Goal: Transaction & Acquisition: Purchase product/service

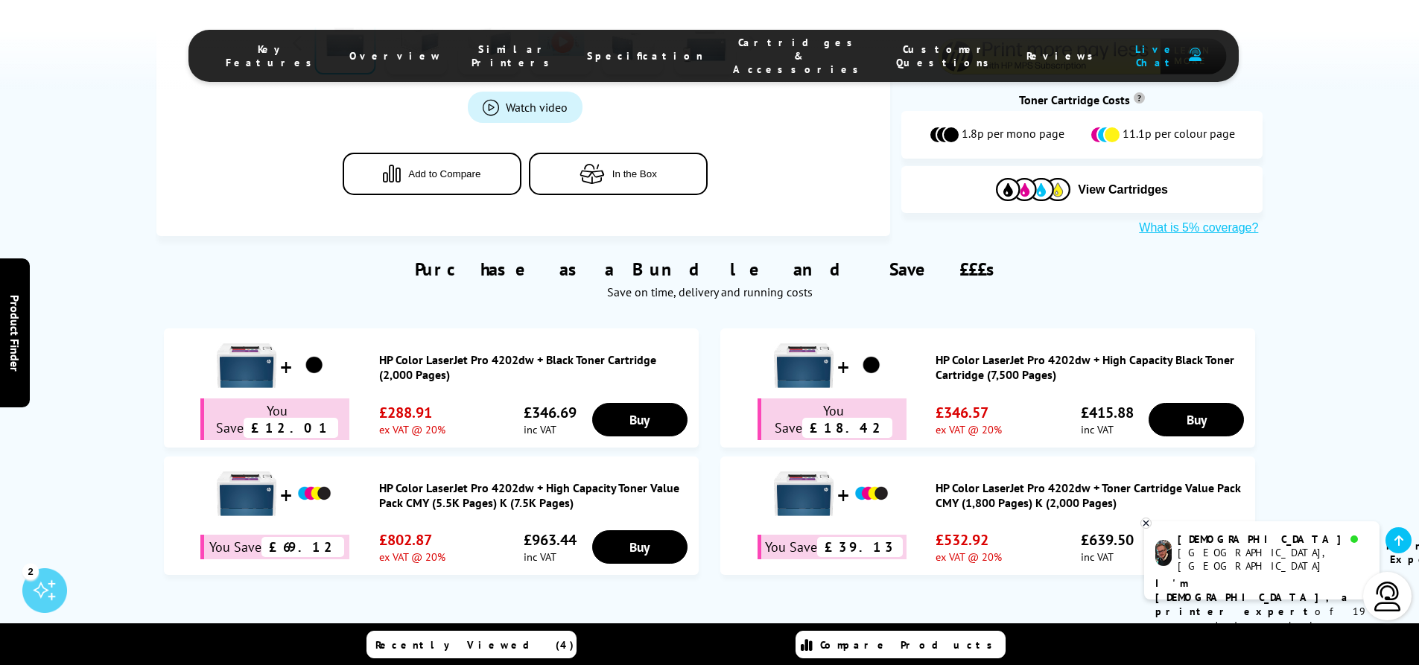
scroll to position [447, 0]
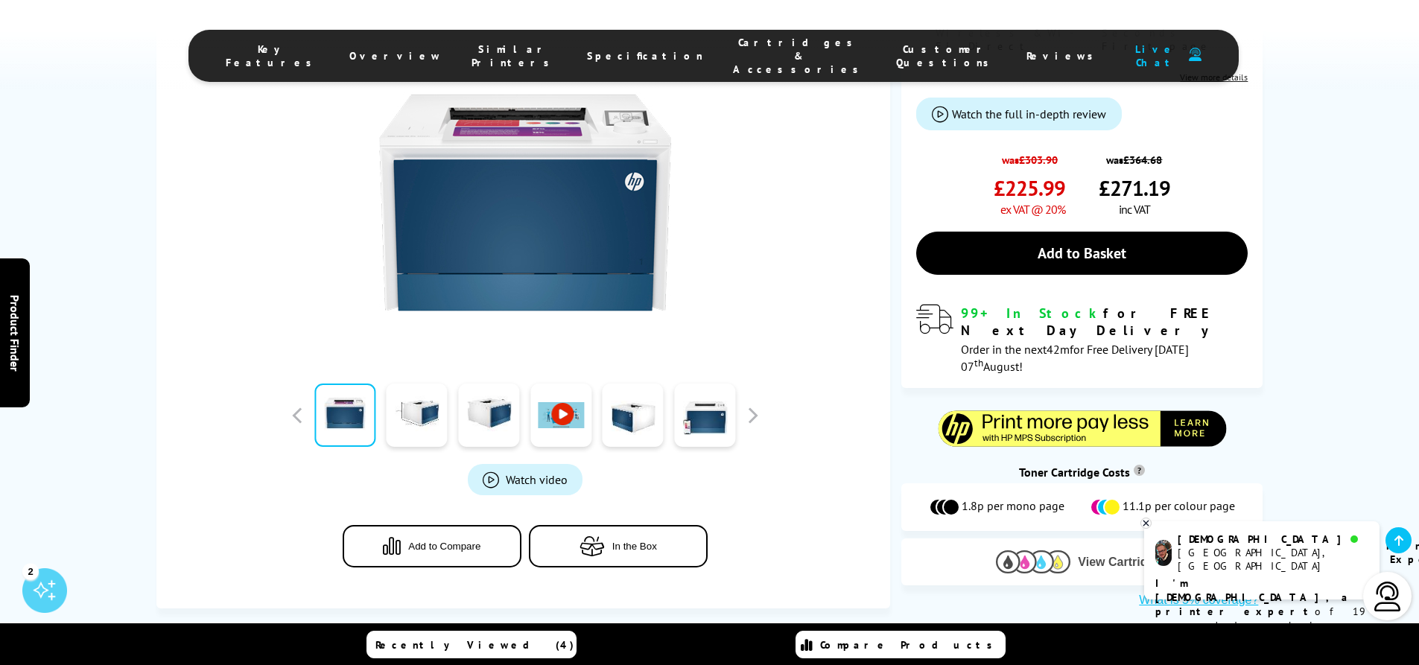
click at [974, 550] on button "View Cartridges" at bounding box center [1081, 562] width 339 height 25
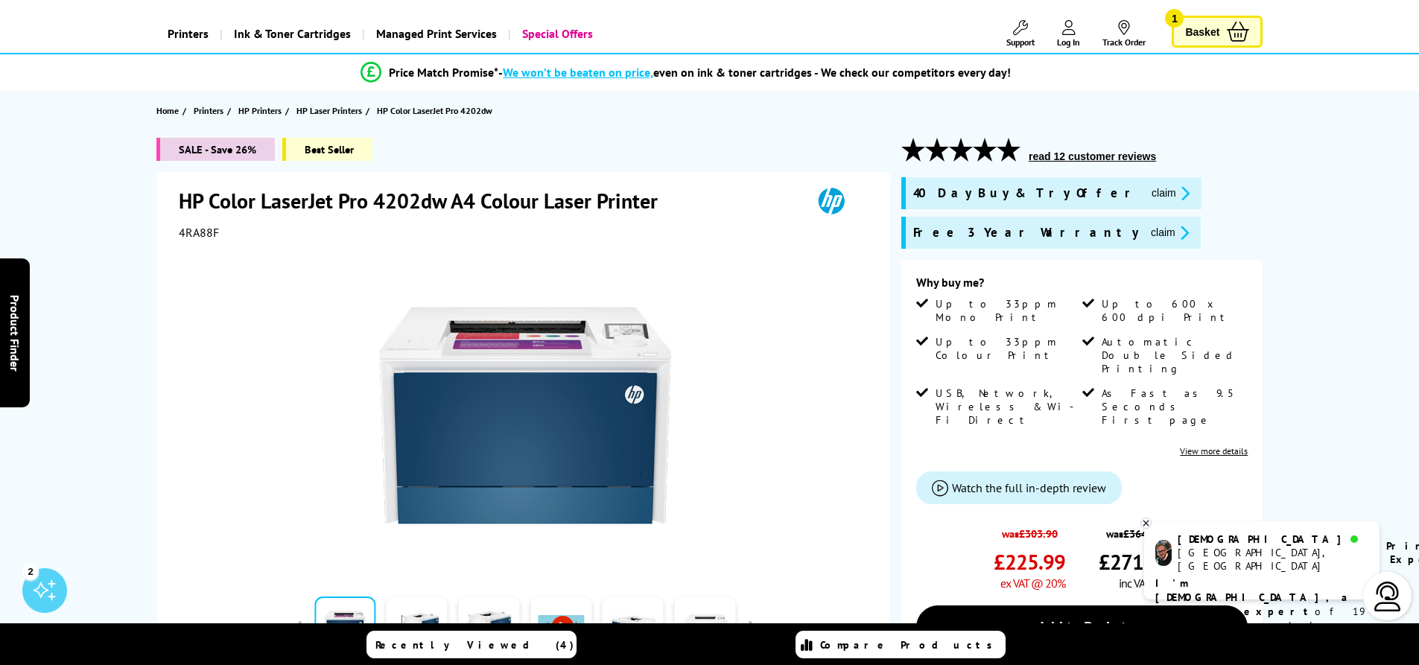
scroll to position [0, 0]
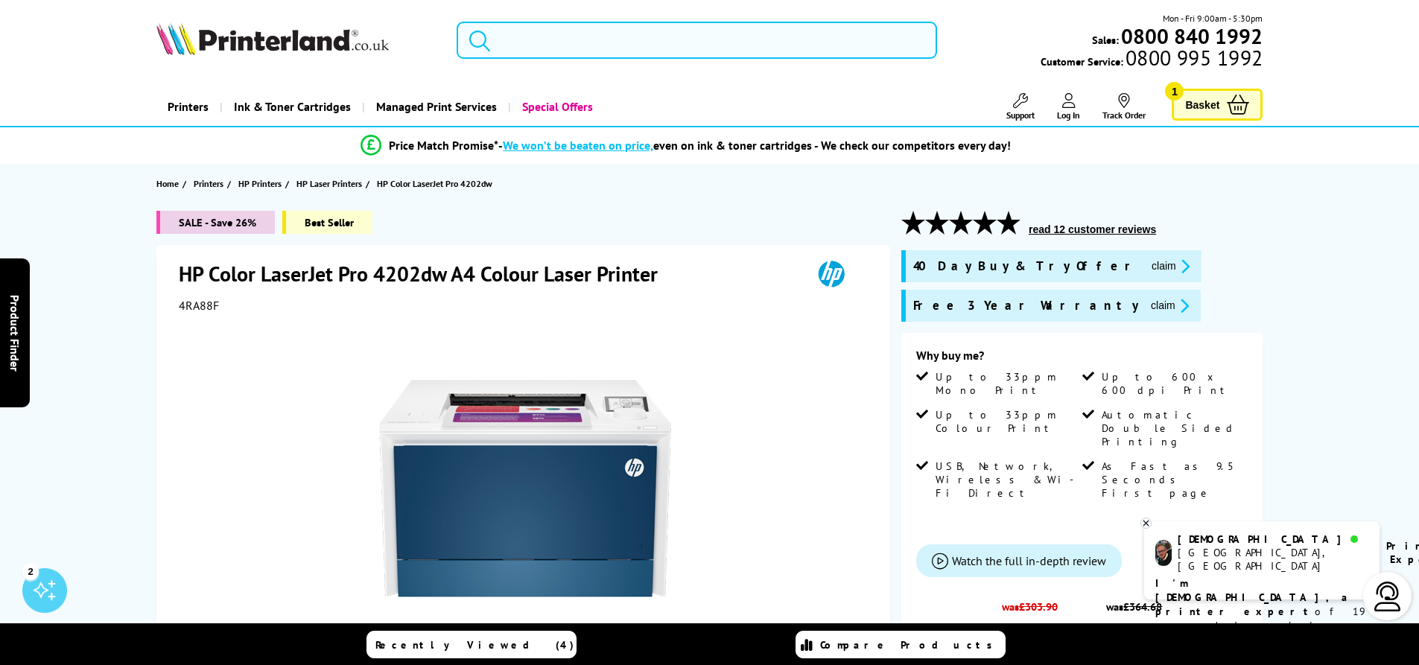
click at [556, 31] on input "search" at bounding box center [697, 40] width 480 height 37
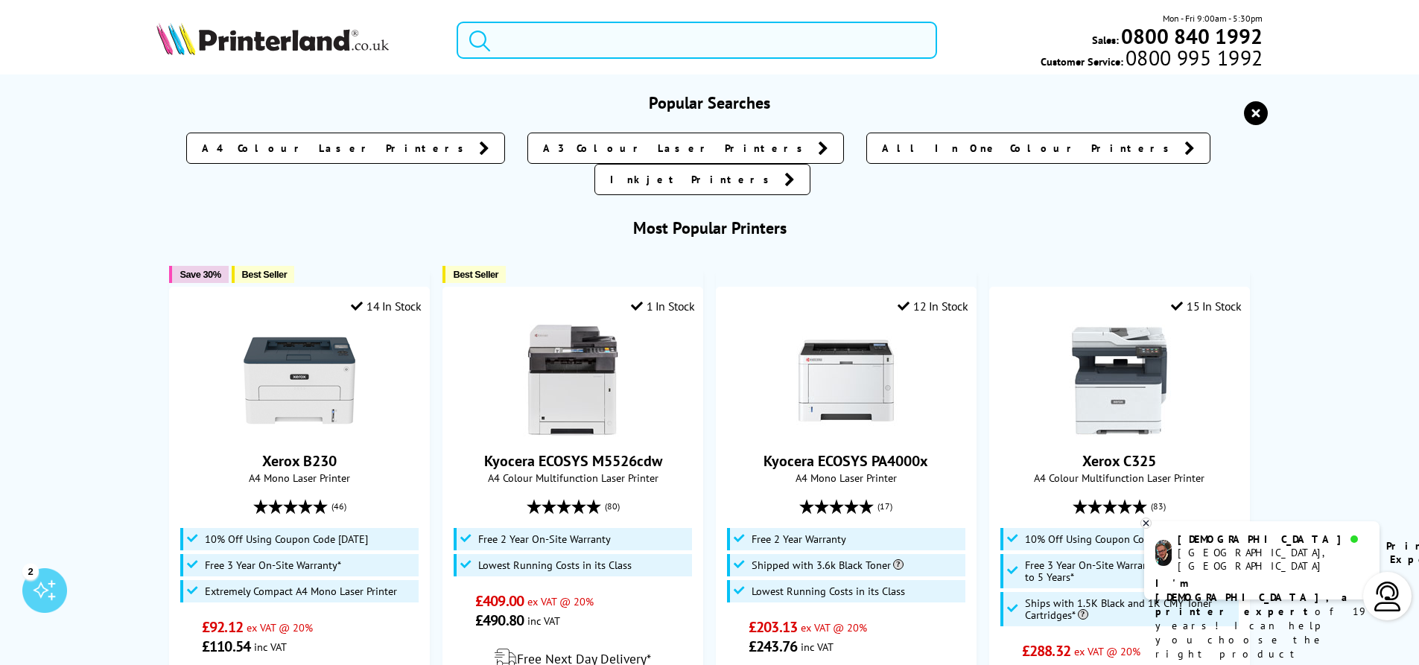
paste input "enuine HP 219A Toner Cartridge Bundle Pack CMY (1,200 Pages) K (1,300 Pages) fo…"
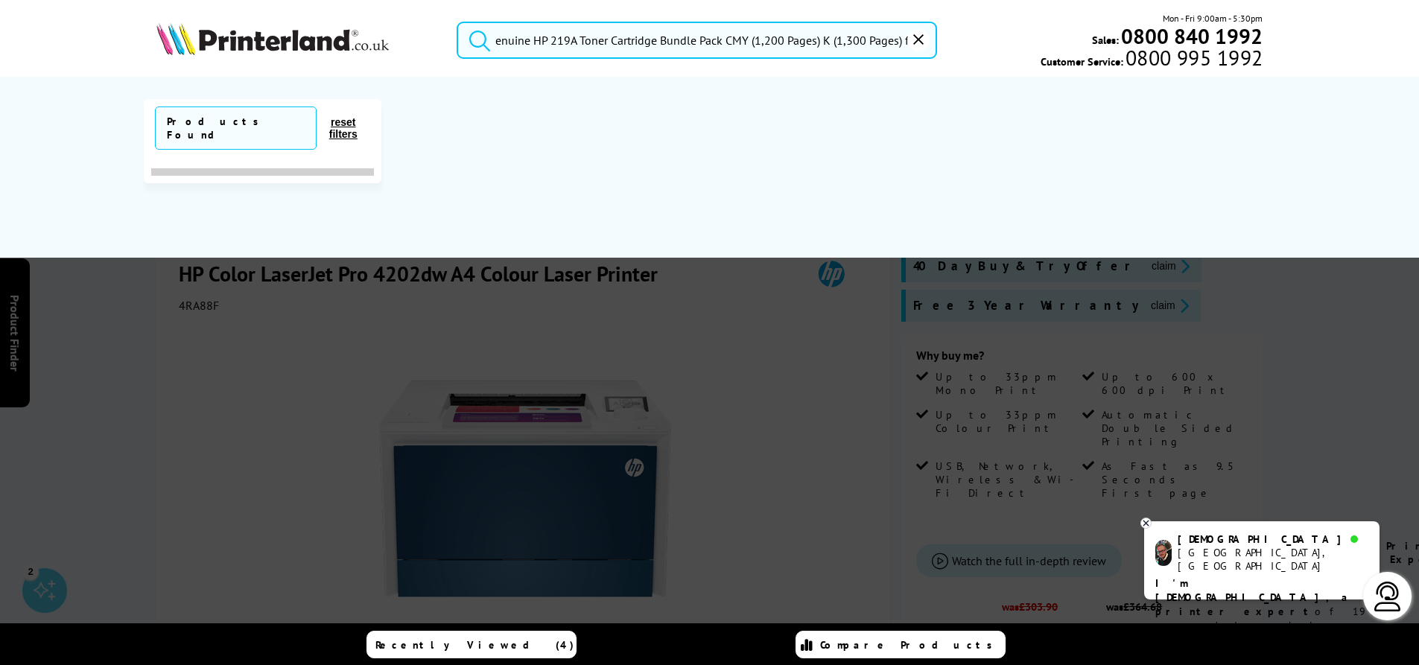
scroll to position [0, 141]
click at [457, 22] on button "submit" at bounding box center [475, 38] width 37 height 33
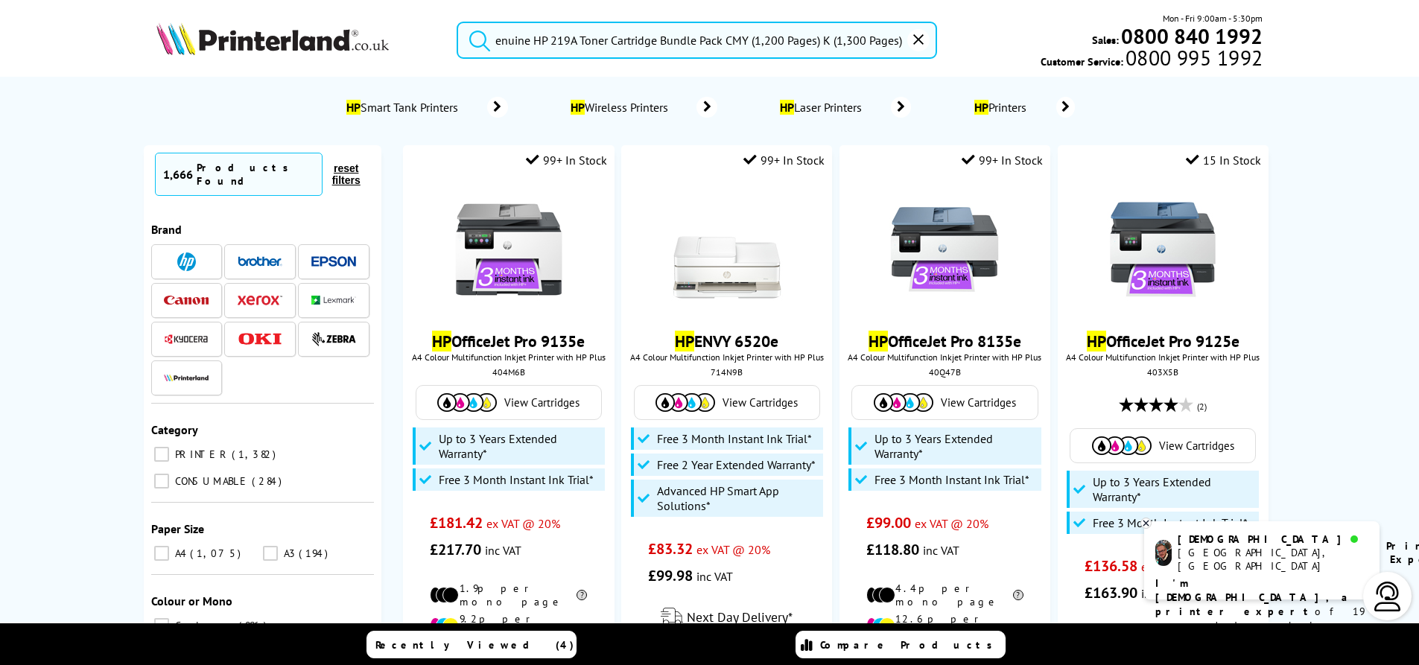
click at [494, 41] on button "submit" at bounding box center [475, 38] width 37 height 33
click at [496, 41] on input "enuine HP 219A Toner Cartridge Bundle Pack CMY (1,200 Pages) K (1,300 Pages)" at bounding box center [697, 40] width 480 height 37
type input "genuine HP 219A Toner Cartridge Bundle Pack CMY (1,200 Pages) K (1,300 Pages)"
click at [457, 22] on button "submit" at bounding box center [475, 38] width 37 height 33
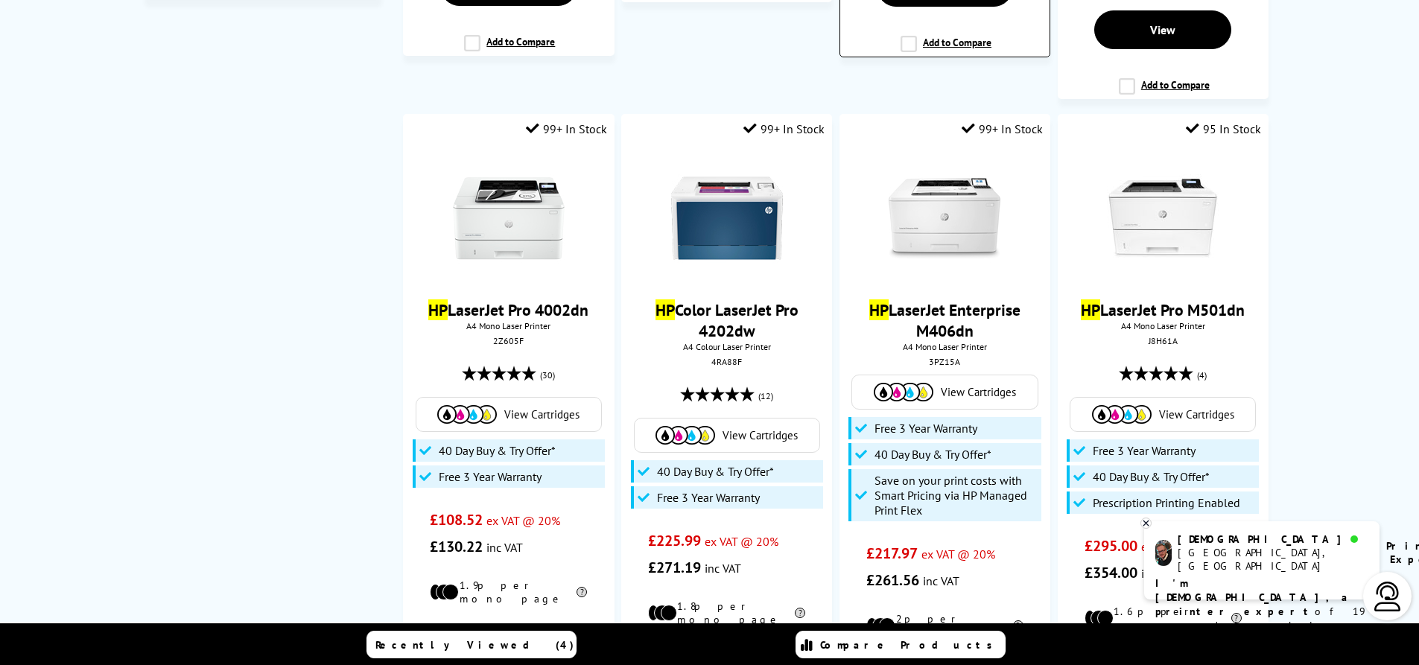
scroll to position [745, 0]
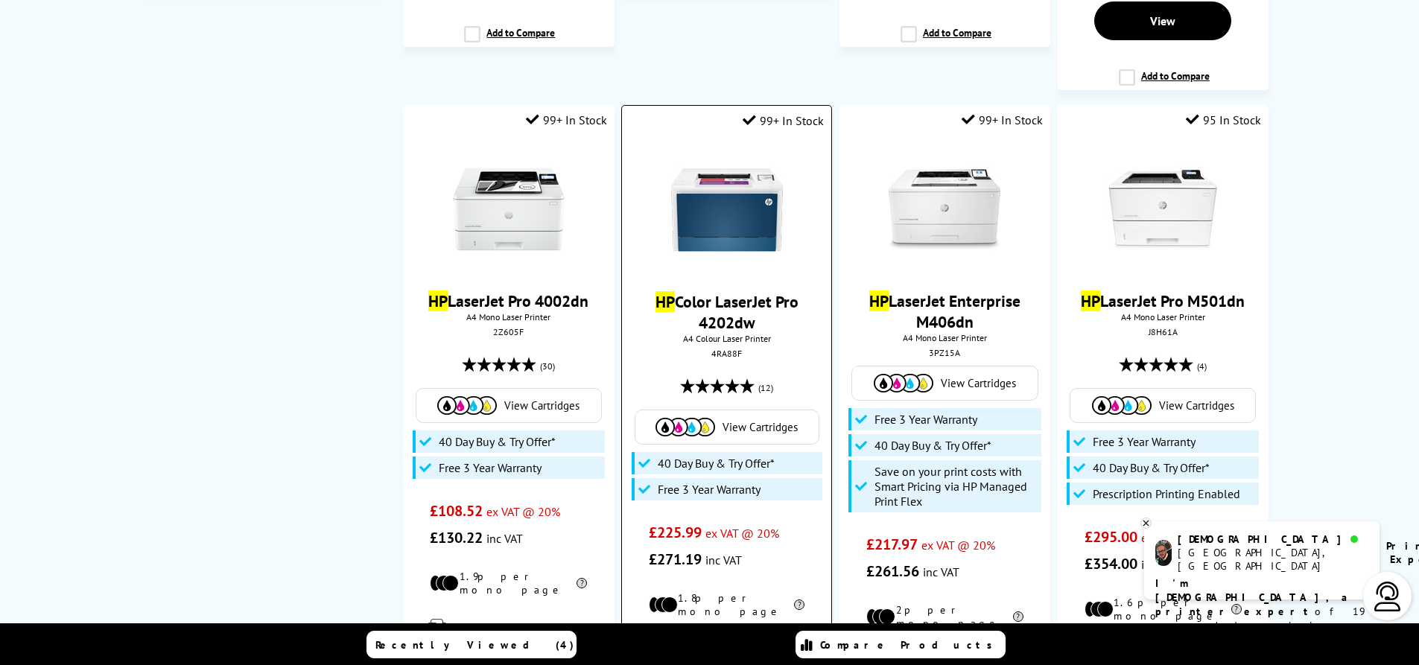
click at [702, 418] on img at bounding box center [685, 427] width 60 height 19
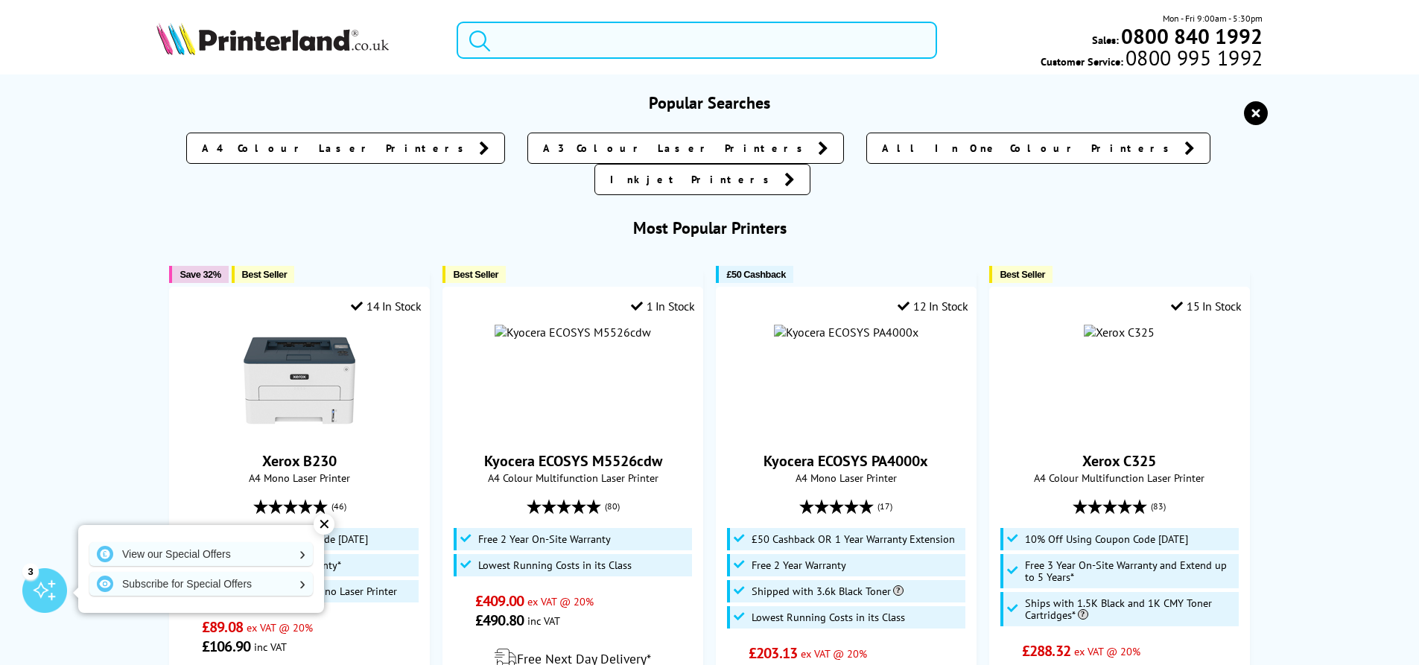
click at [582, 36] on input "search" at bounding box center [697, 40] width 480 height 37
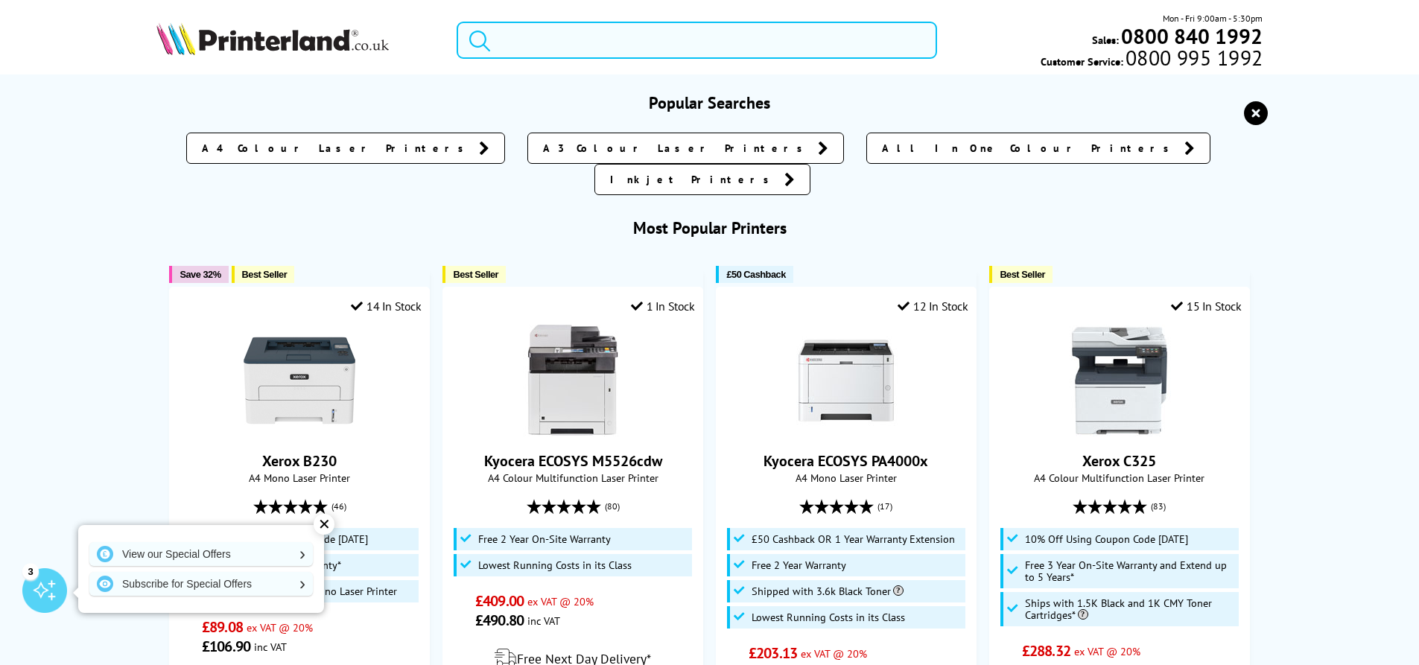
paste input "Genuine HP 219A Toner Cartridge Bundle Pack CMY (1,200 Pages) K (1,300 Pages) f…"
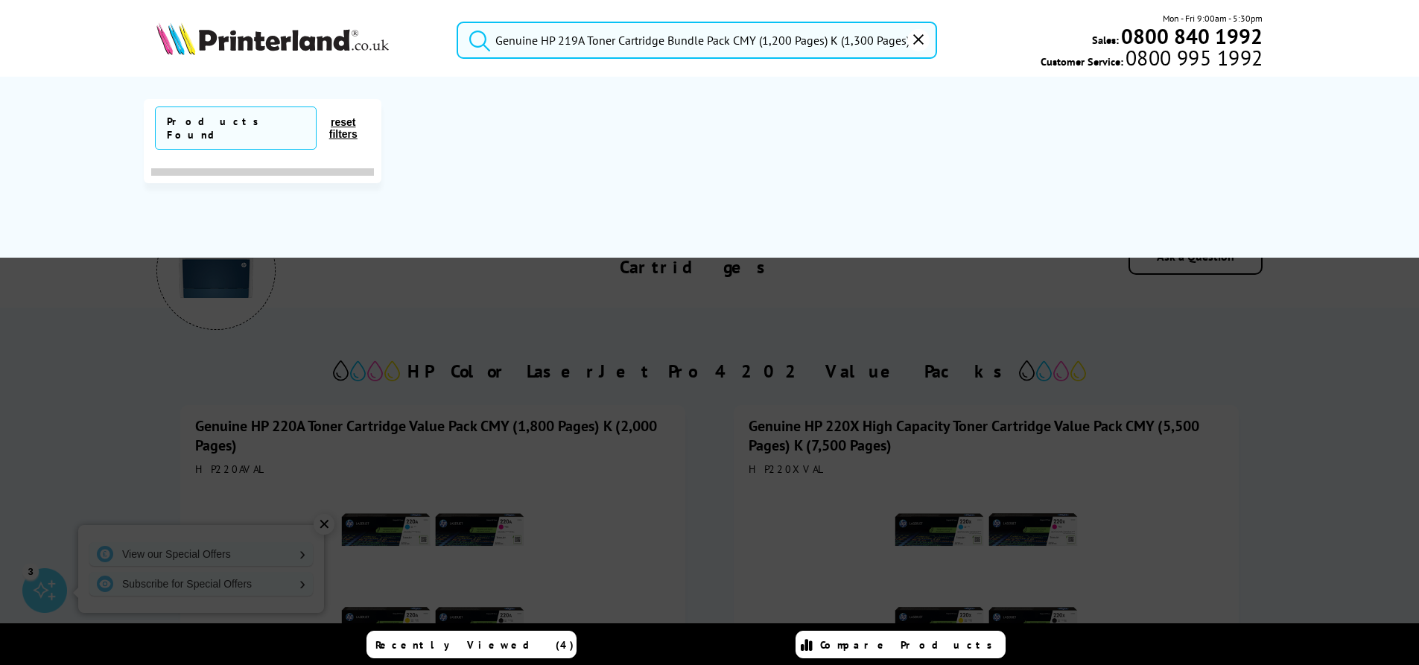
scroll to position [0, 143]
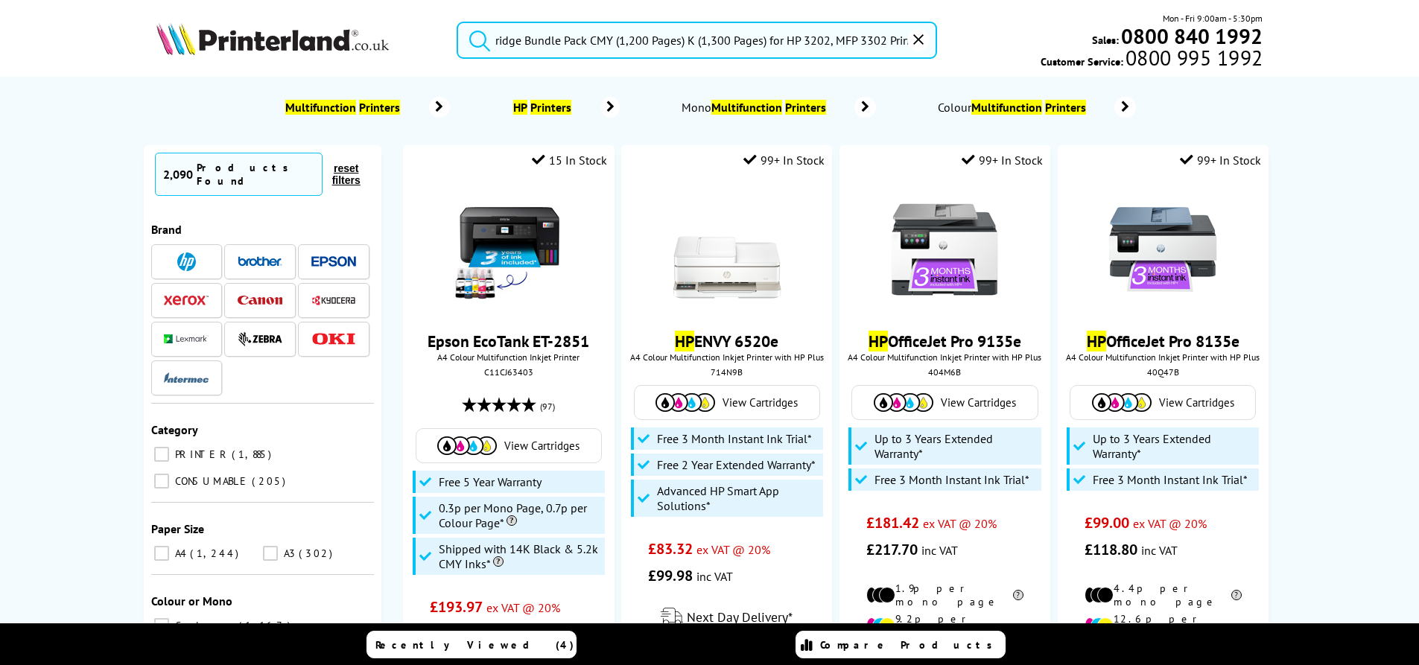
type input "Genuine HP 219A Toner Cartridge Bundle Pack CMY (1,200 Pages) K (1,300 Pages) f…"
click at [457, 22] on button "submit" at bounding box center [475, 38] width 37 height 33
click at [200, 252] on div at bounding box center [186, 261] width 45 height 19
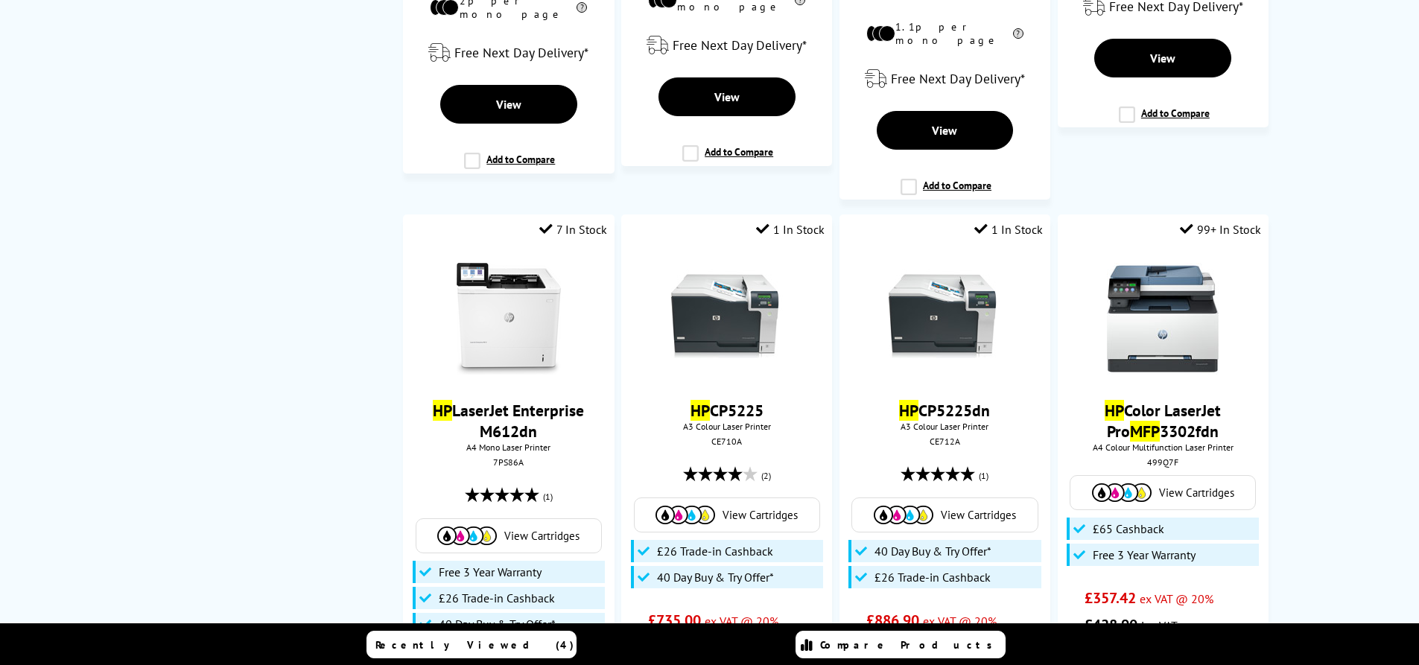
scroll to position [2160, 0]
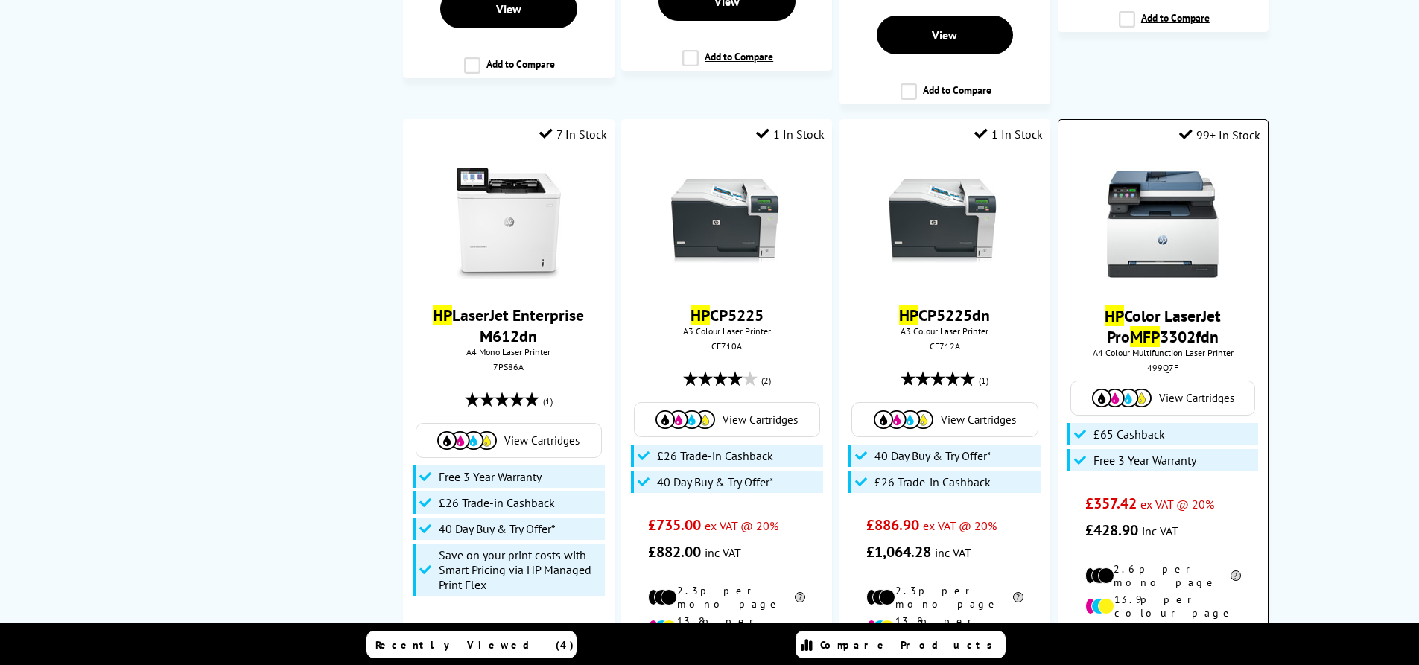
click at [1162, 391] on span "View Cartridges" at bounding box center [1196, 398] width 75 height 14
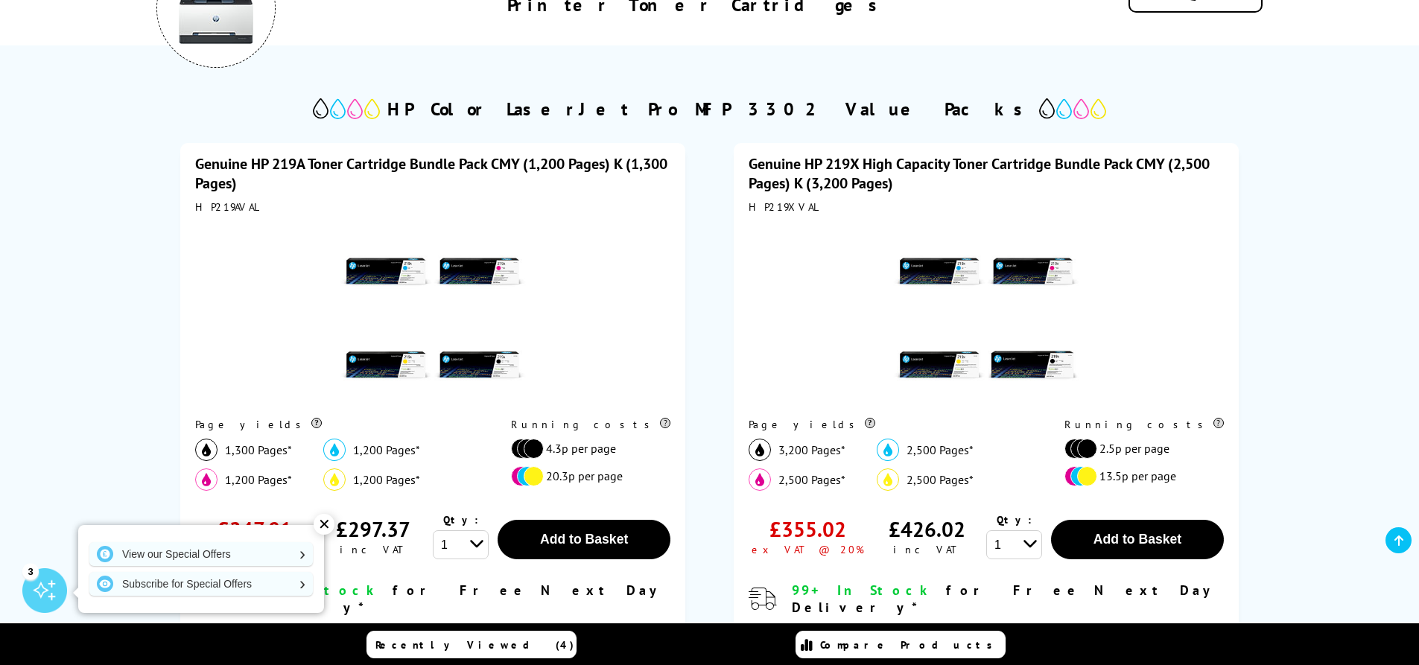
scroll to position [298, 0]
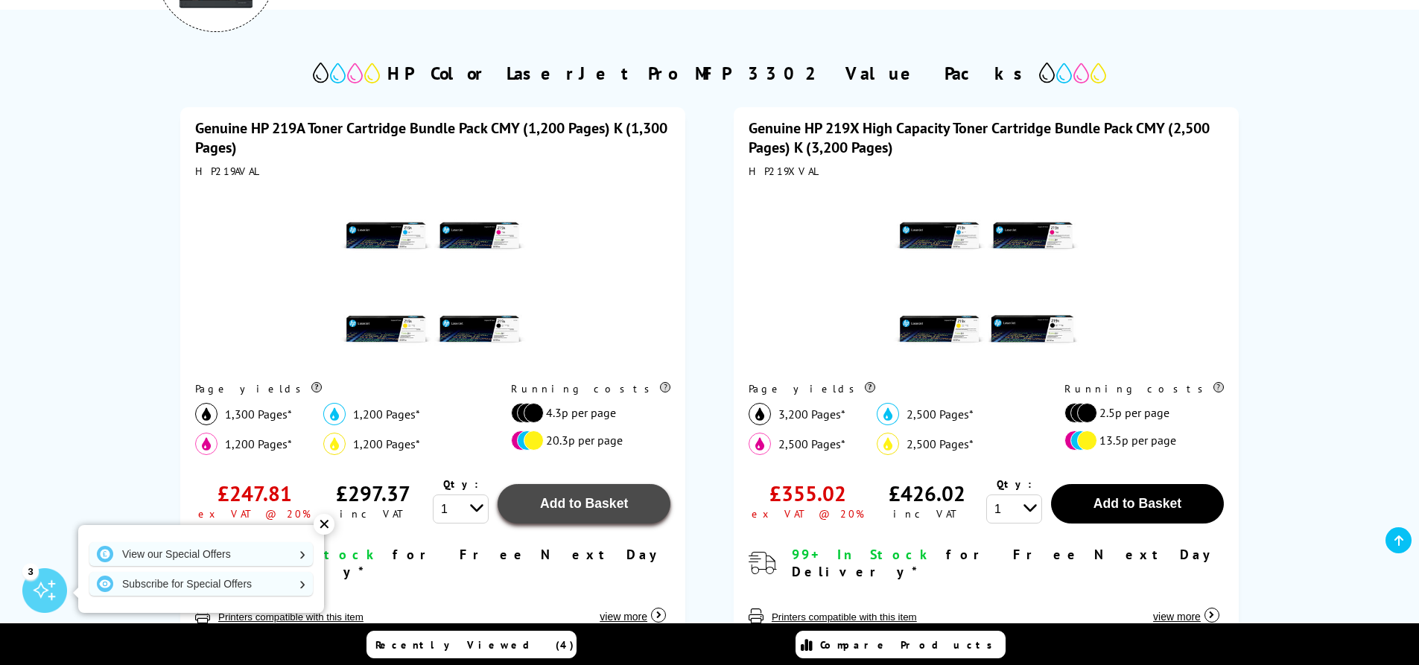
click at [603, 506] on span "Add to Basket" at bounding box center [584, 503] width 88 height 15
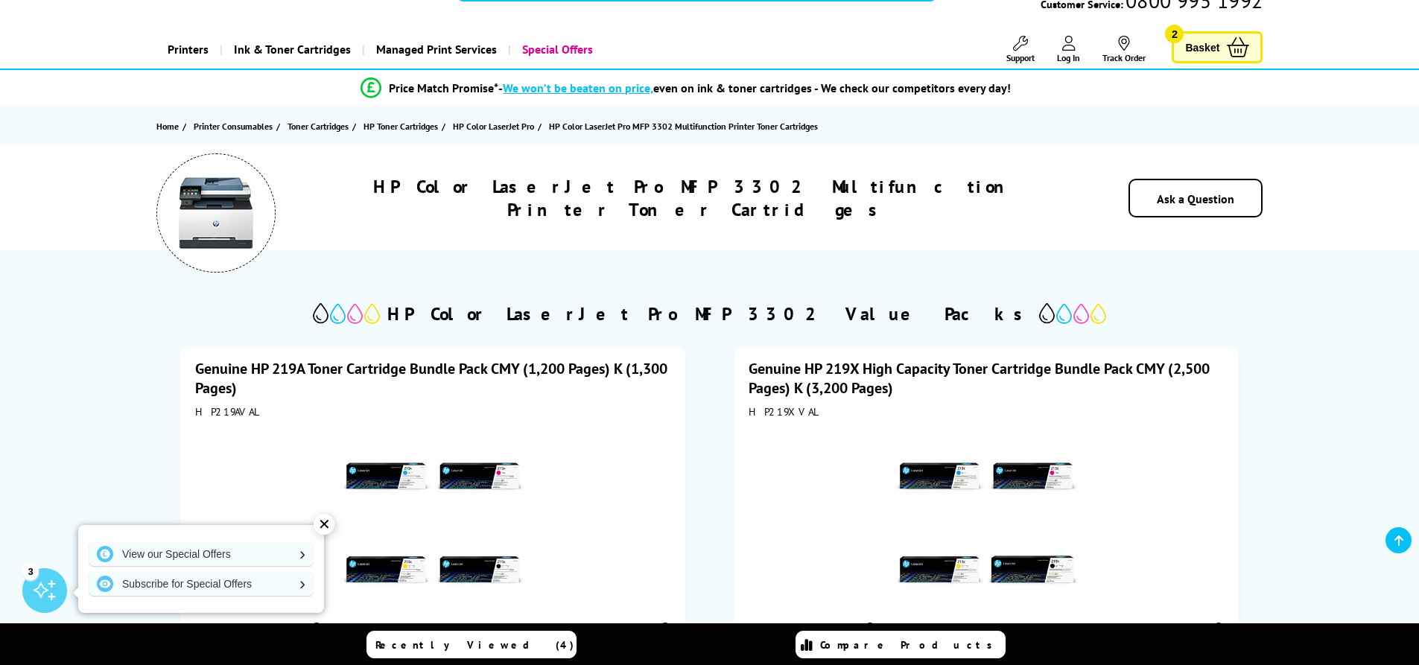
scroll to position [0, 0]
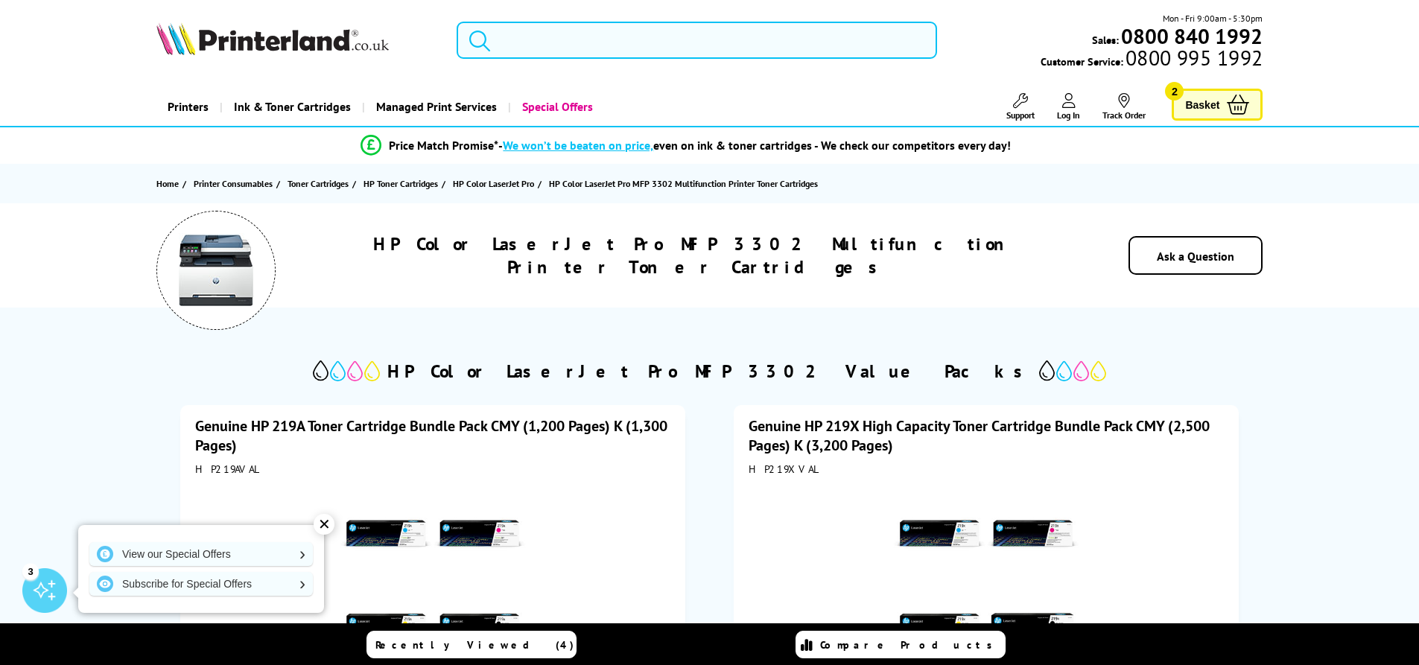
click at [578, 33] on input "search" at bounding box center [697, 40] width 480 height 37
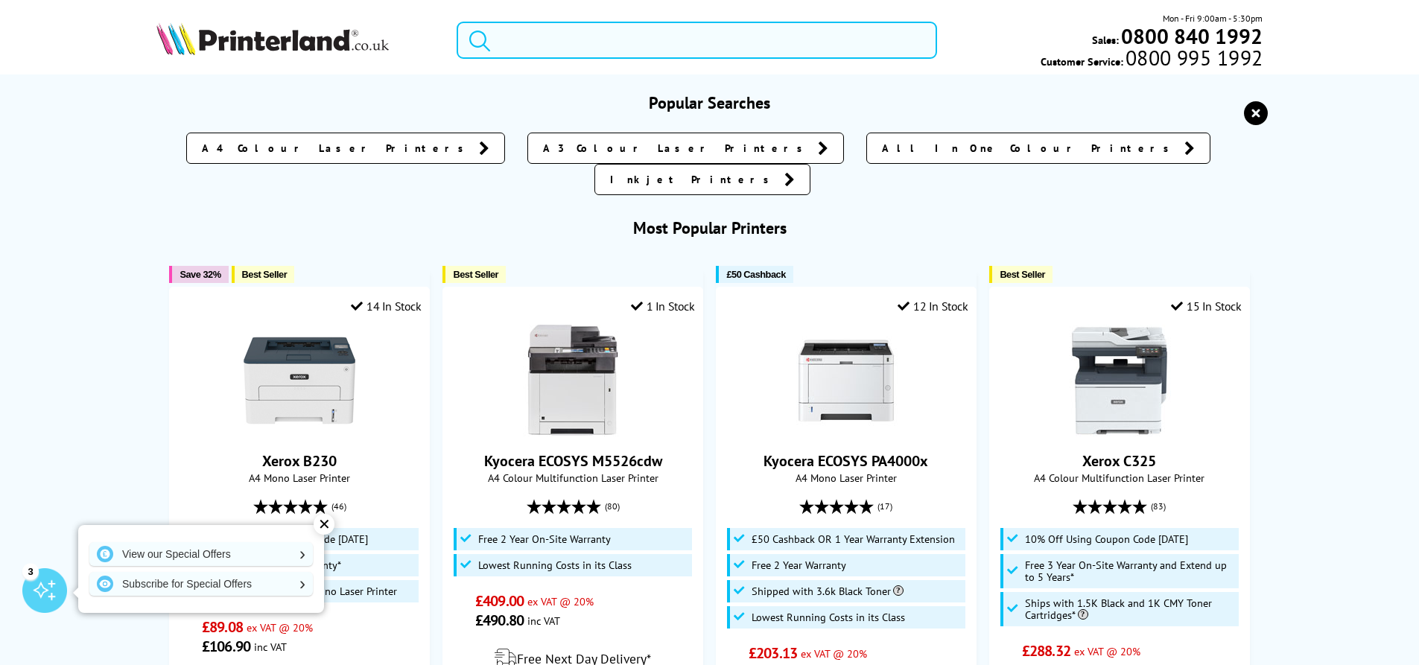
paste input "HP Color LaserJet Pro MFP 3302fdn"
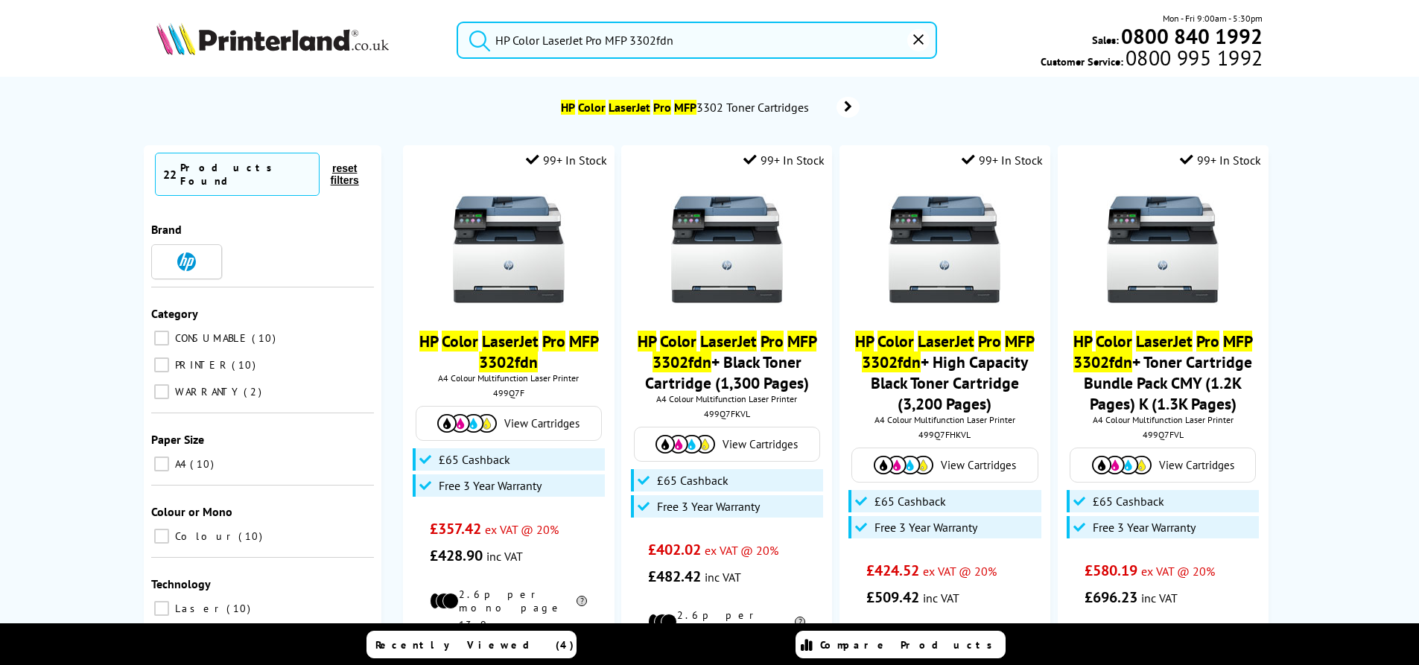
type input "HP Color LaserJet Pro MFP 3302fdn"
click at [457, 22] on button "submit" at bounding box center [475, 38] width 37 height 33
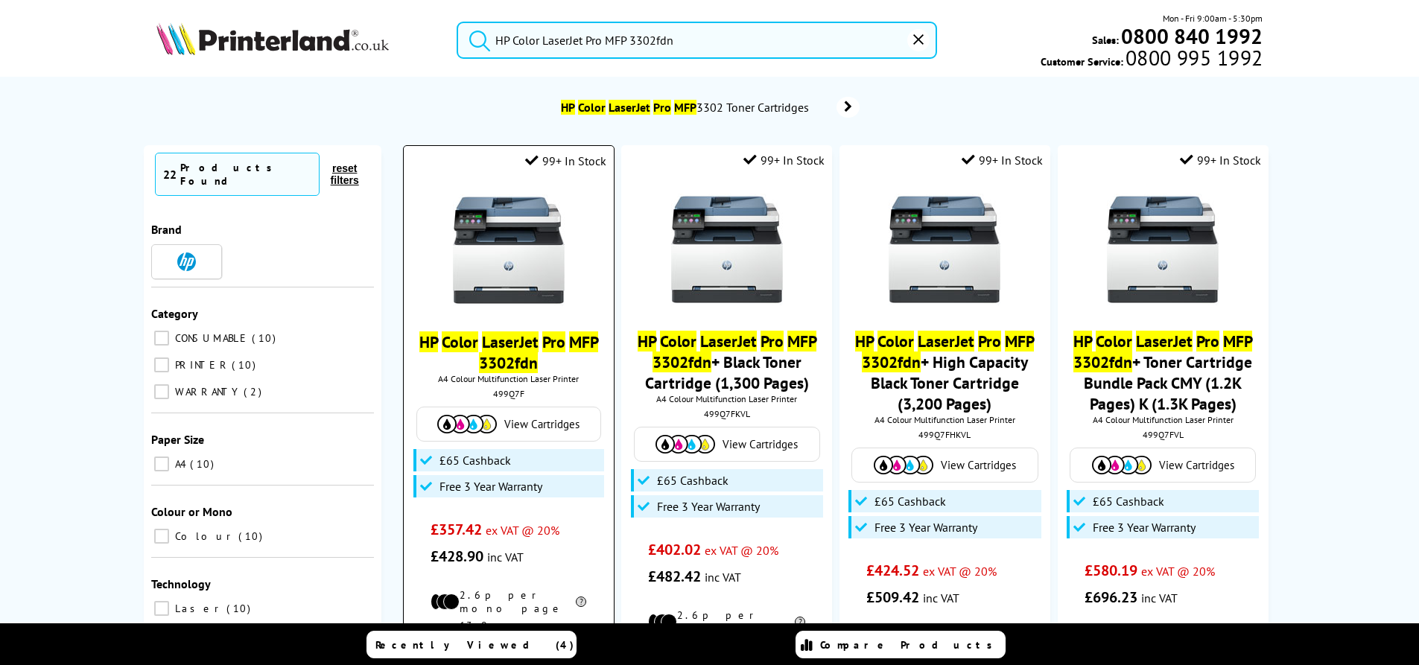
click at [504, 427] on span "View Cartridges" at bounding box center [541, 424] width 75 height 14
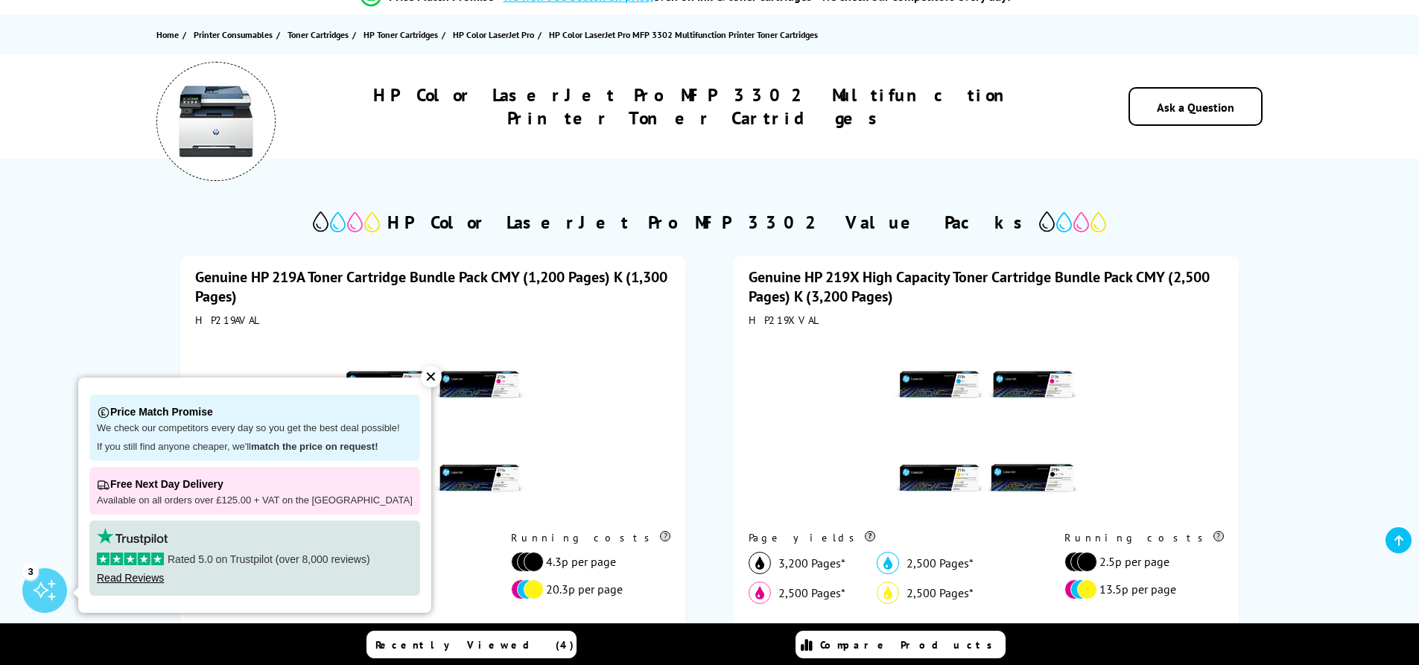
scroll to position [372, 0]
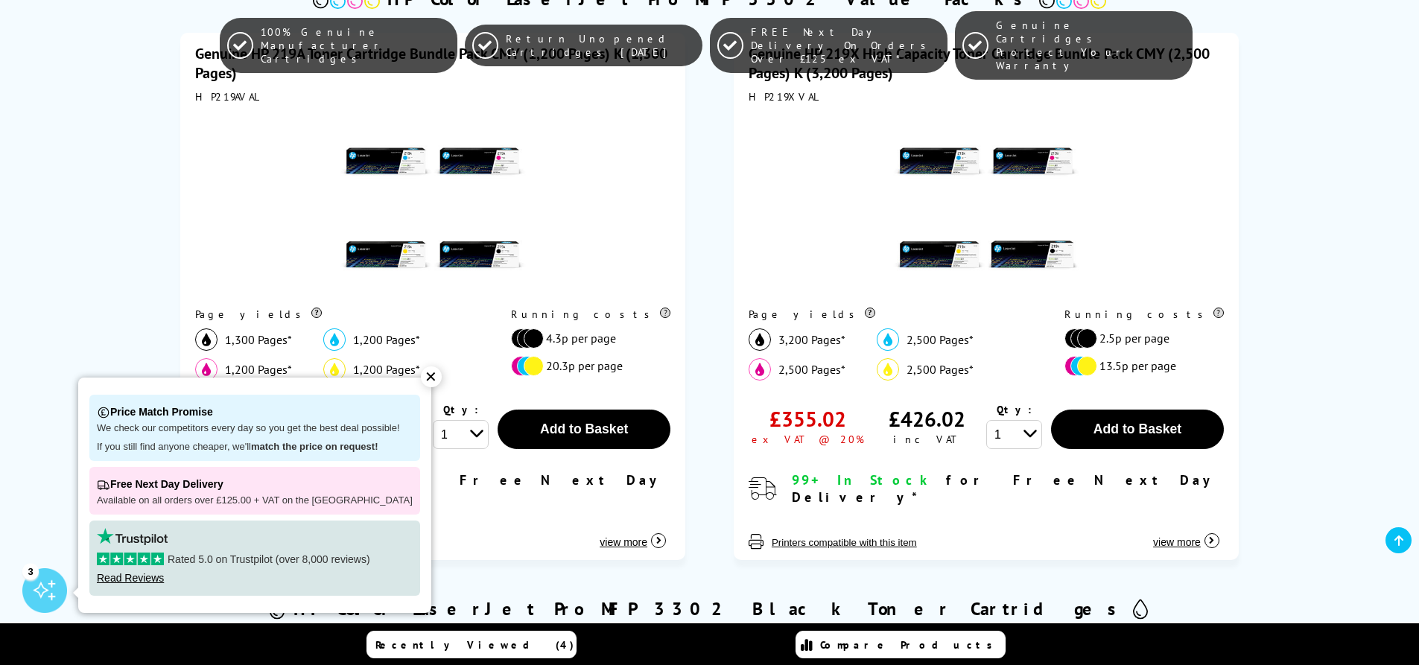
click at [421, 378] on div "✕" at bounding box center [431, 376] width 21 height 21
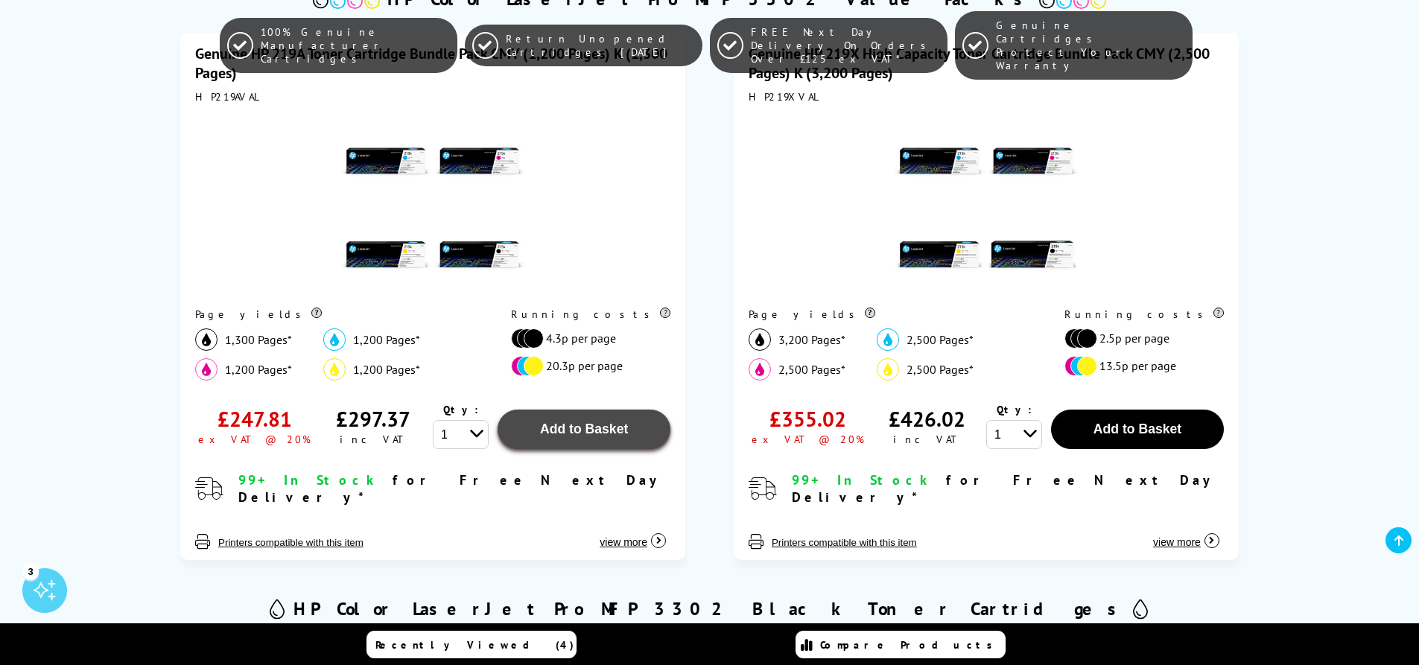
click at [617, 430] on span "Add to Basket" at bounding box center [584, 429] width 88 height 15
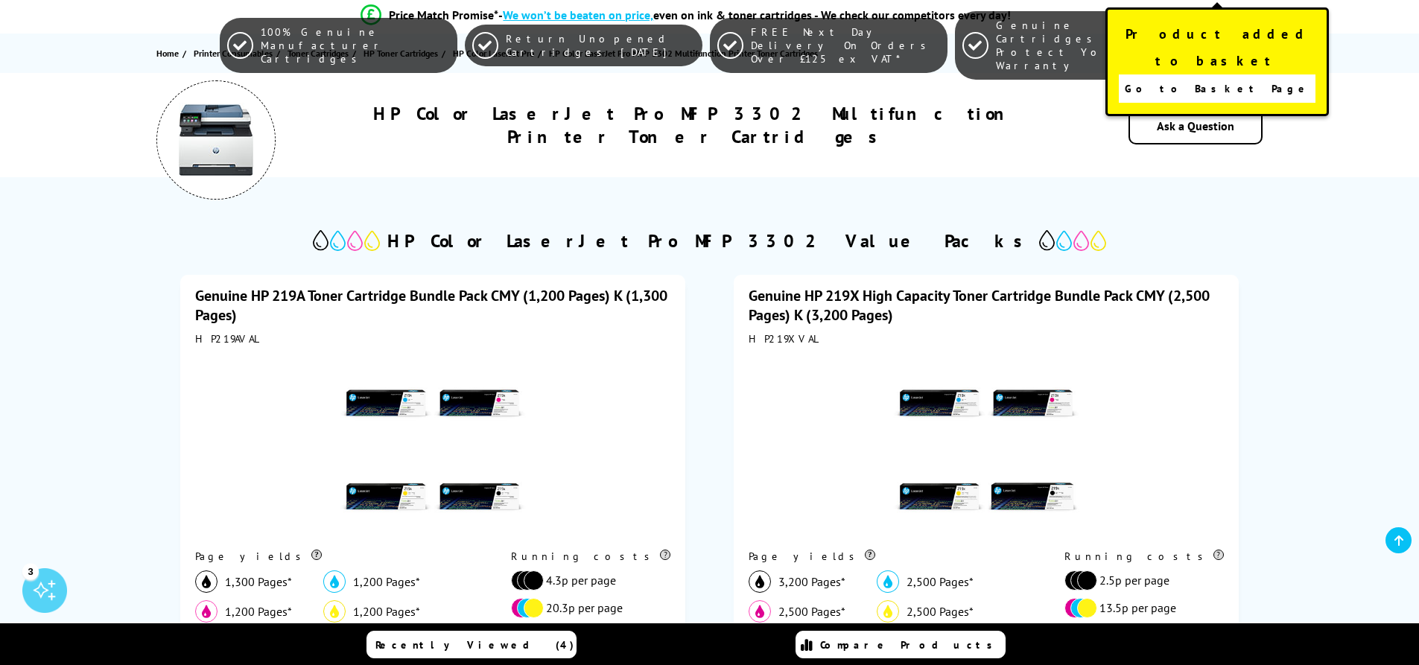
scroll to position [0, 0]
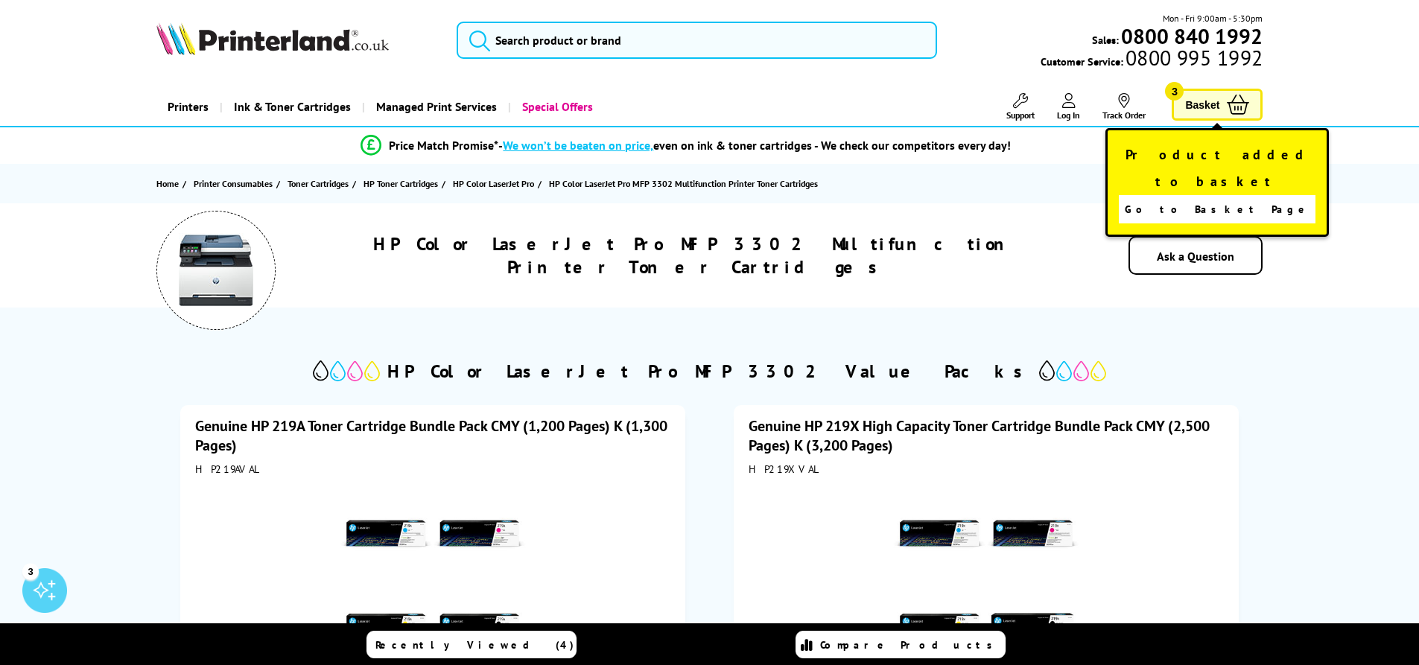
click at [1222, 128] on div "Product added to basket Go to Basket Page" at bounding box center [1216, 182] width 223 height 109
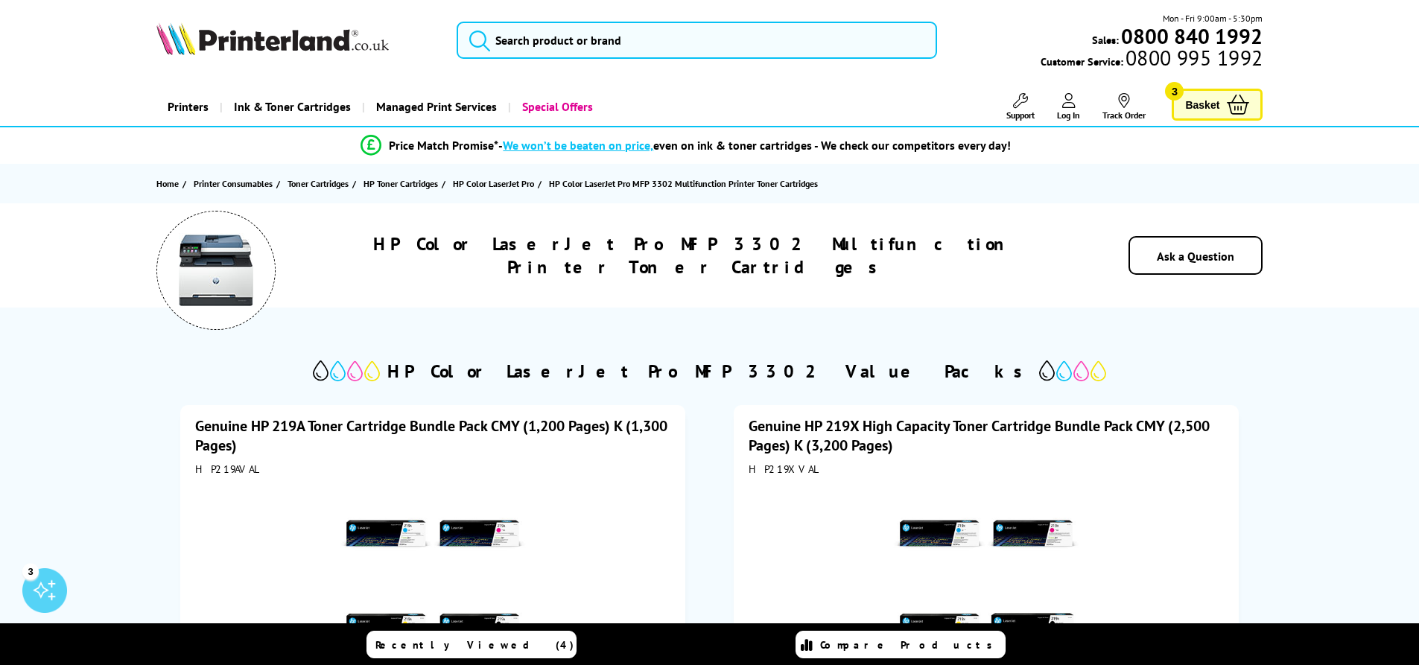
click at [1222, 117] on link "Basket 3" at bounding box center [1217, 105] width 91 height 32
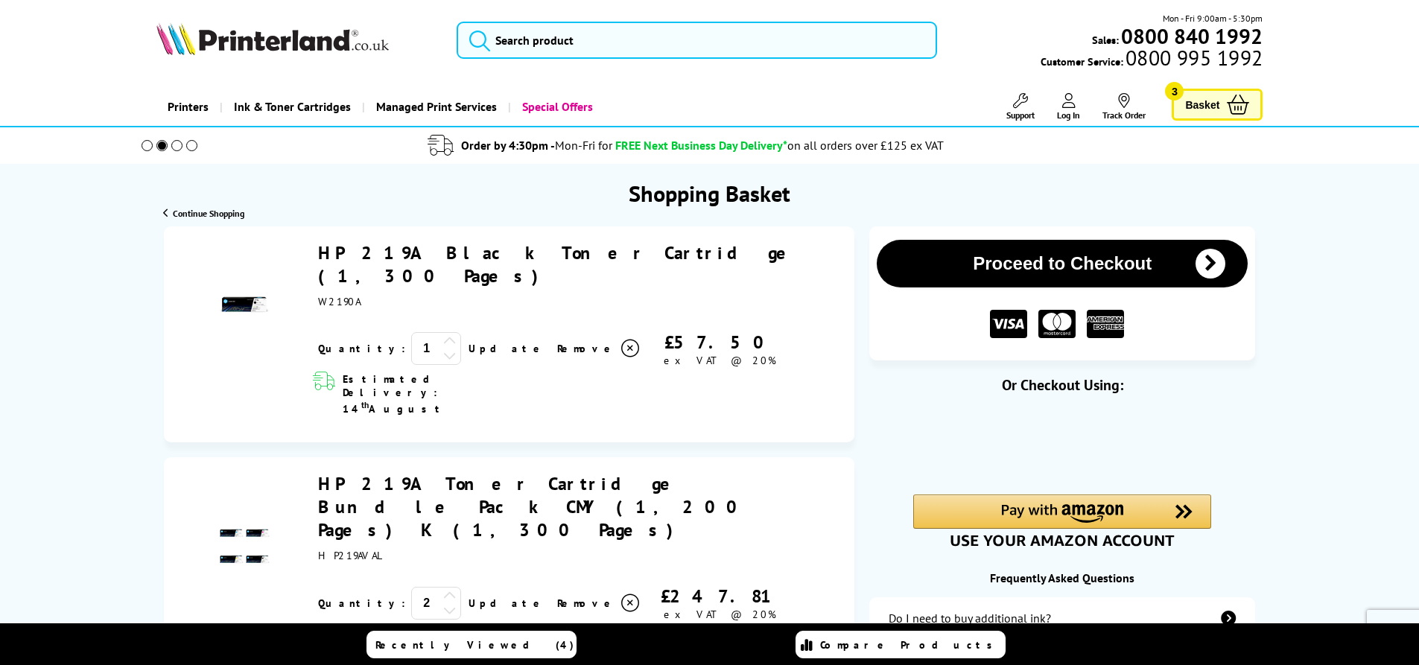
click at [621, 340] on icon at bounding box center [630, 349] width 18 height 18
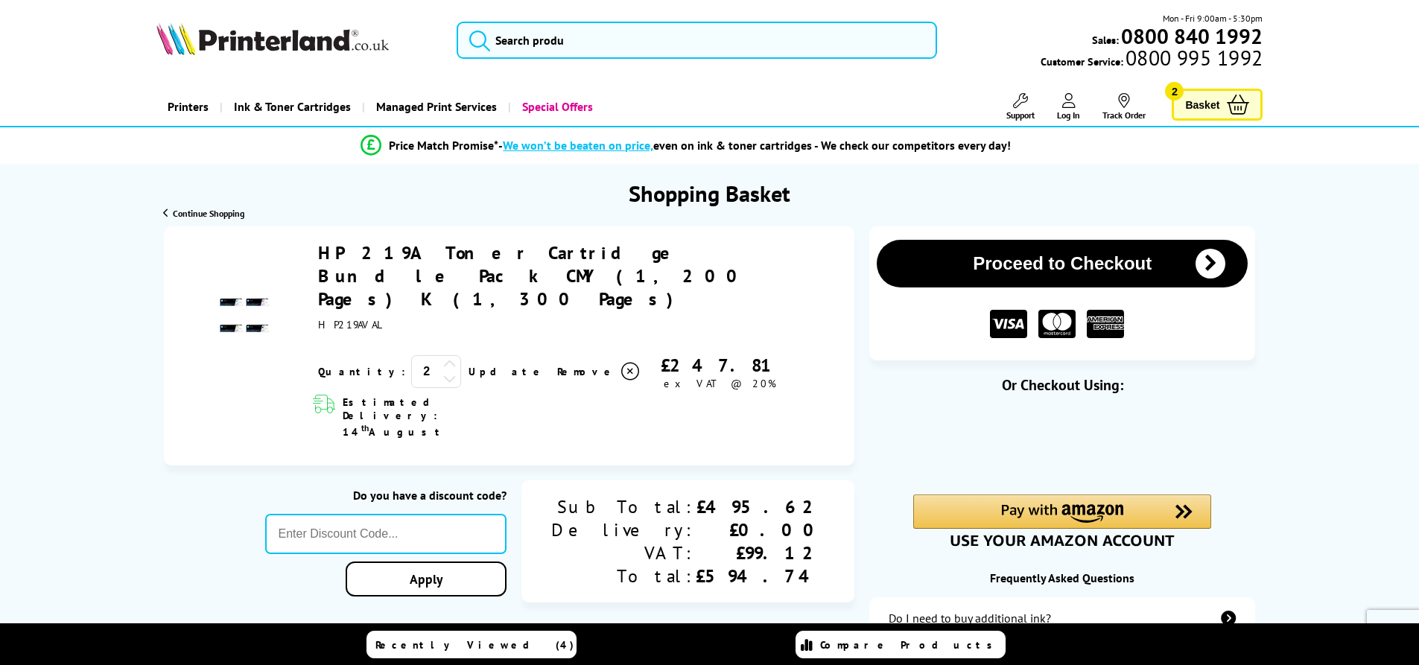
click at [443, 372] on icon at bounding box center [449, 378] width 13 height 13
click at [468, 365] on link "Update" at bounding box center [506, 371] width 77 height 13
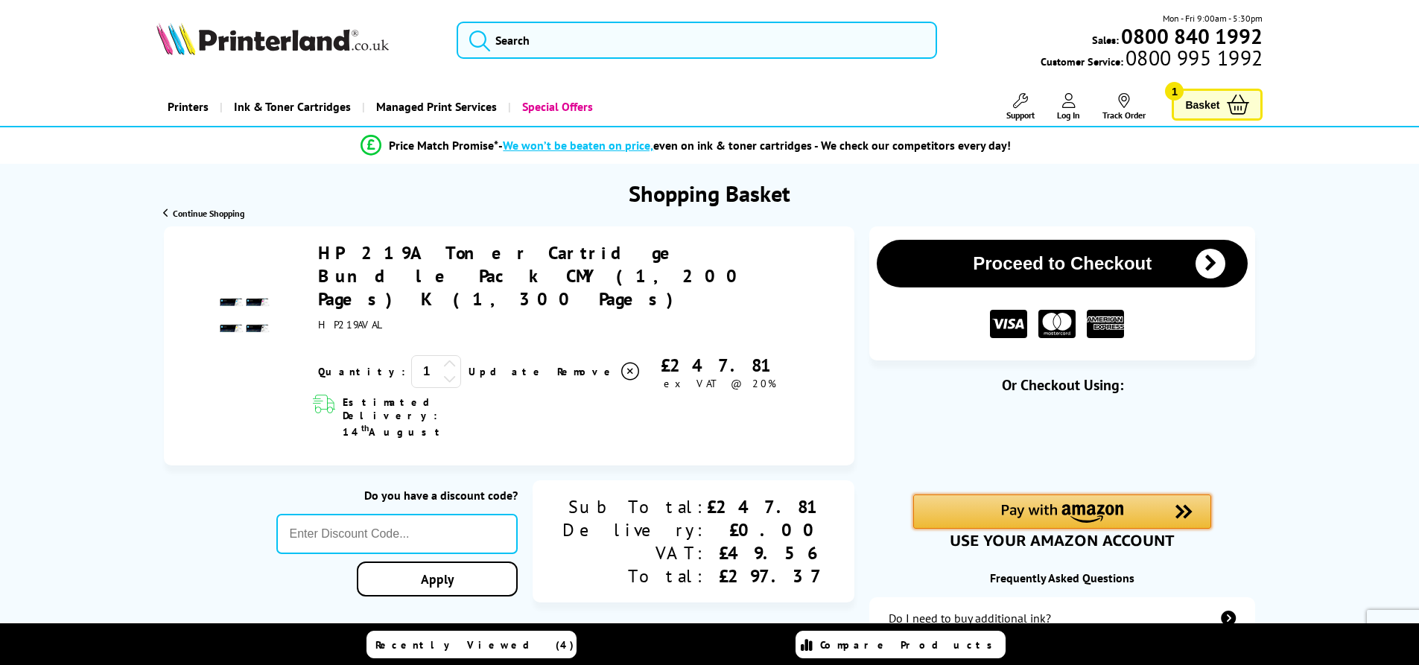
click at [1051, 512] on img "Amazon Pay - Use your Amazon account" at bounding box center [1062, 513] width 122 height 19
